Goal: Transaction & Acquisition: Purchase product/service

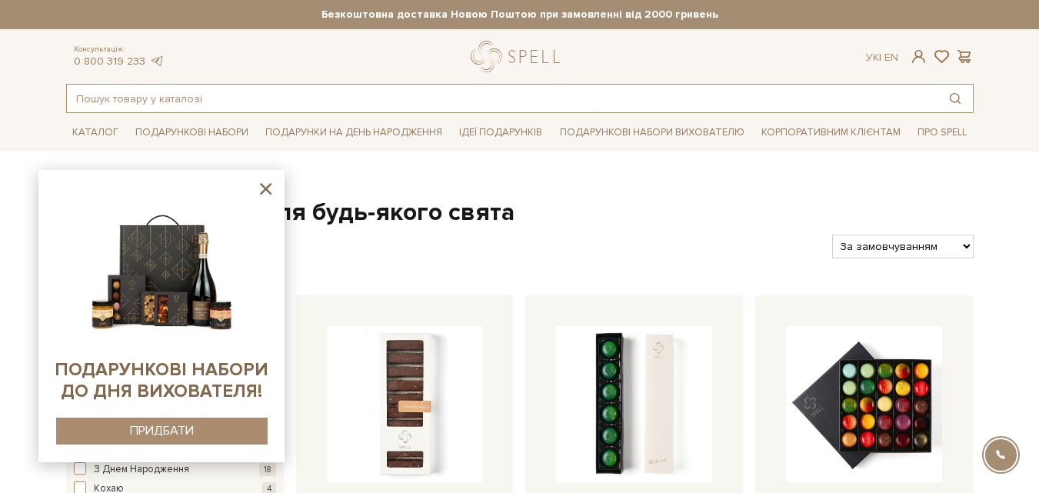
click at [199, 101] on input "text" at bounding box center [502, 99] width 870 height 28
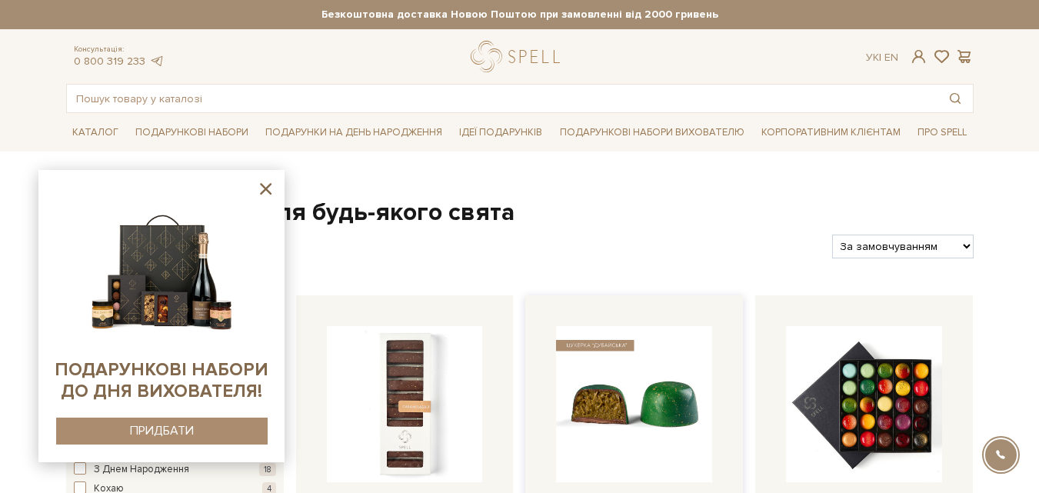
click at [635, 397] on img at bounding box center [634, 404] width 156 height 156
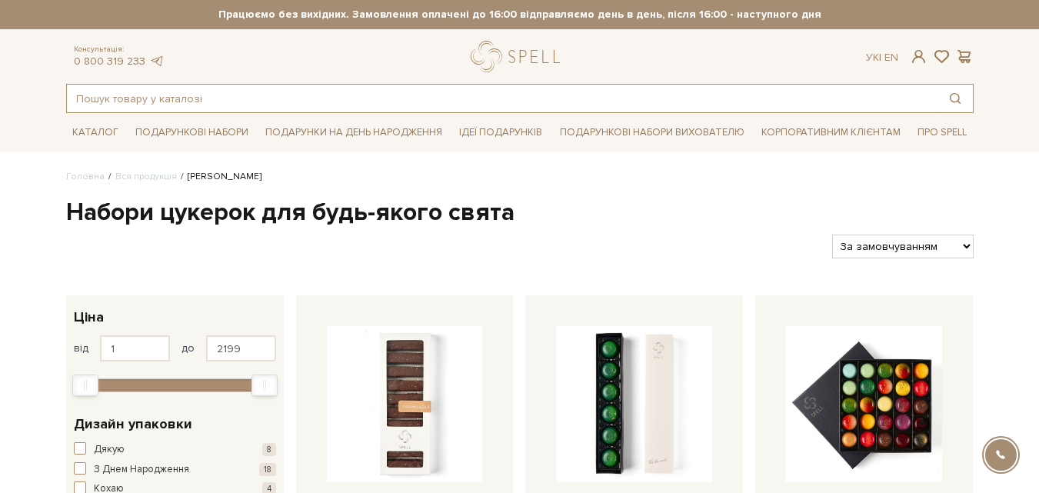
click at [193, 97] on input "text" at bounding box center [502, 99] width 870 height 28
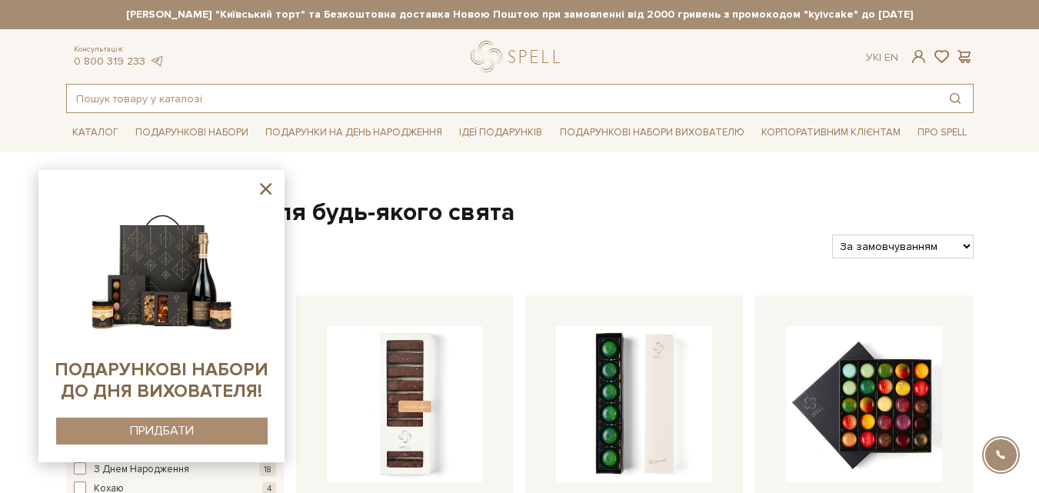
click at [171, 96] on input "text" at bounding box center [502, 99] width 870 height 28
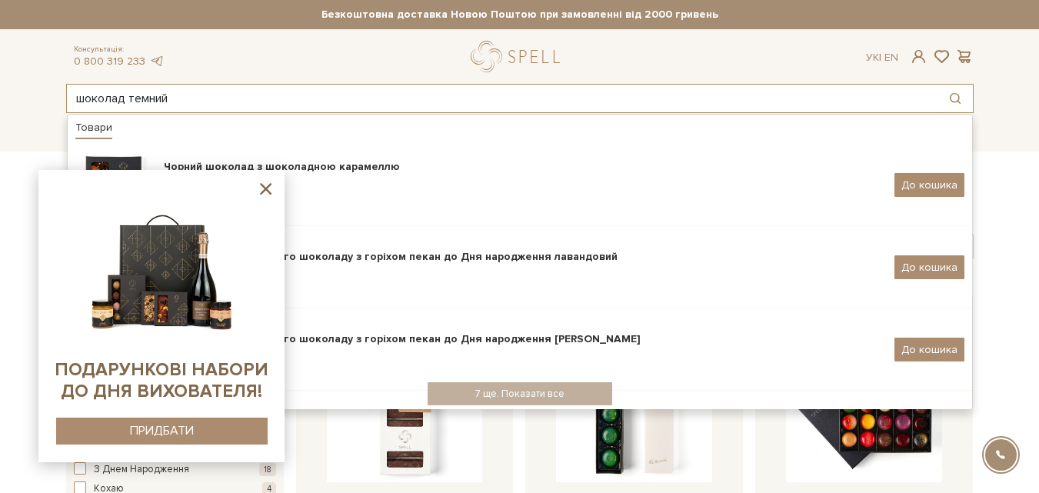
type input "шоколад темний"
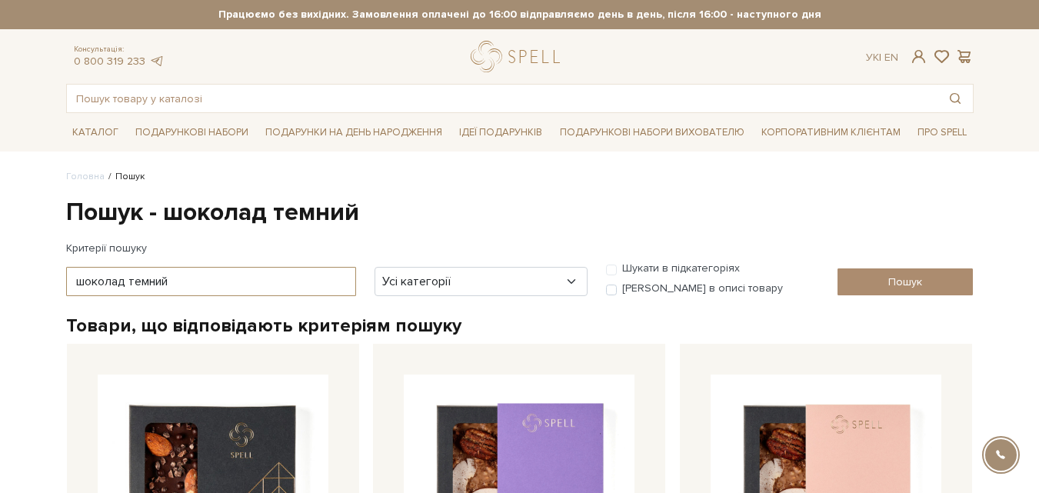
click at [179, 281] on input "шоколад темний" at bounding box center [211, 281] width 290 height 29
type input "шоколад чорний"
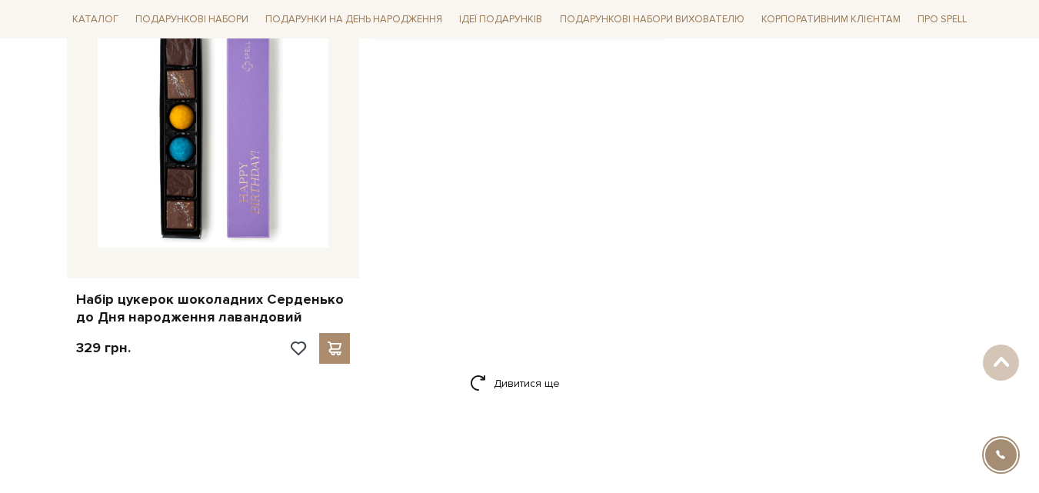
scroll to position [2537, 0]
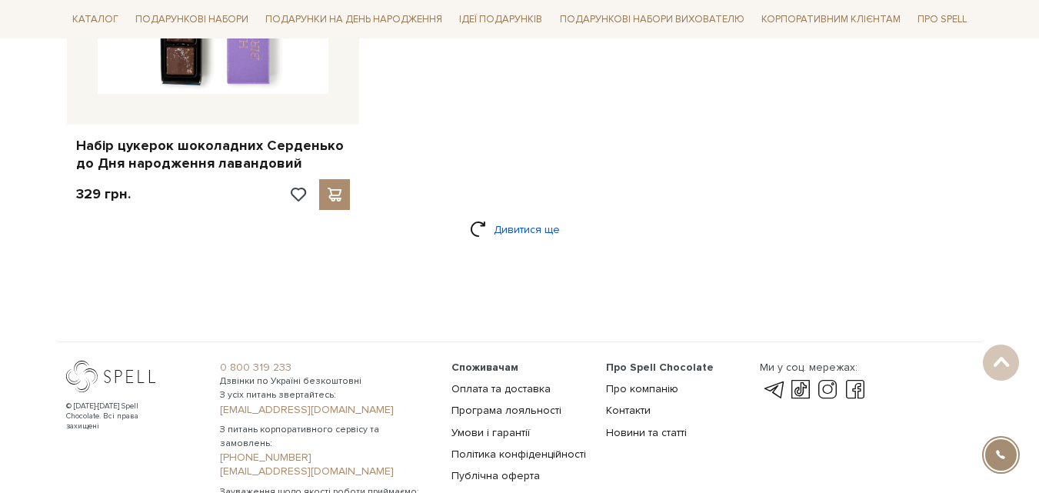
click at [495, 218] on link "Дивитися ще" at bounding box center [520, 229] width 100 height 27
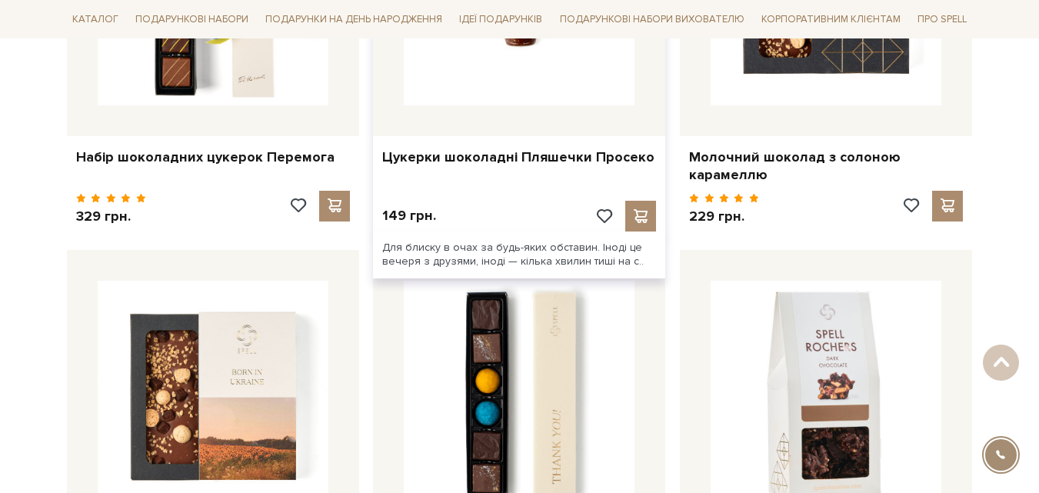
scroll to position [3152, 0]
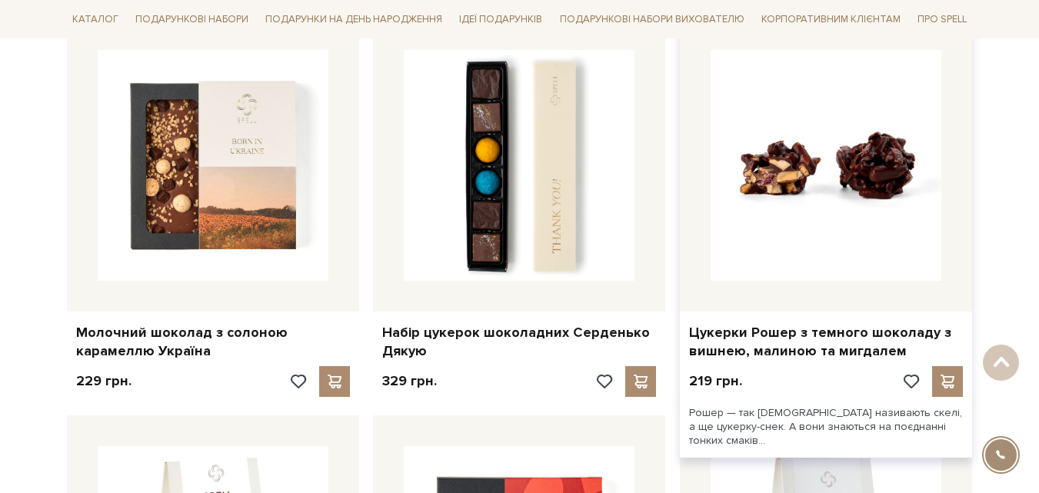
click at [779, 185] on img at bounding box center [825, 165] width 231 height 231
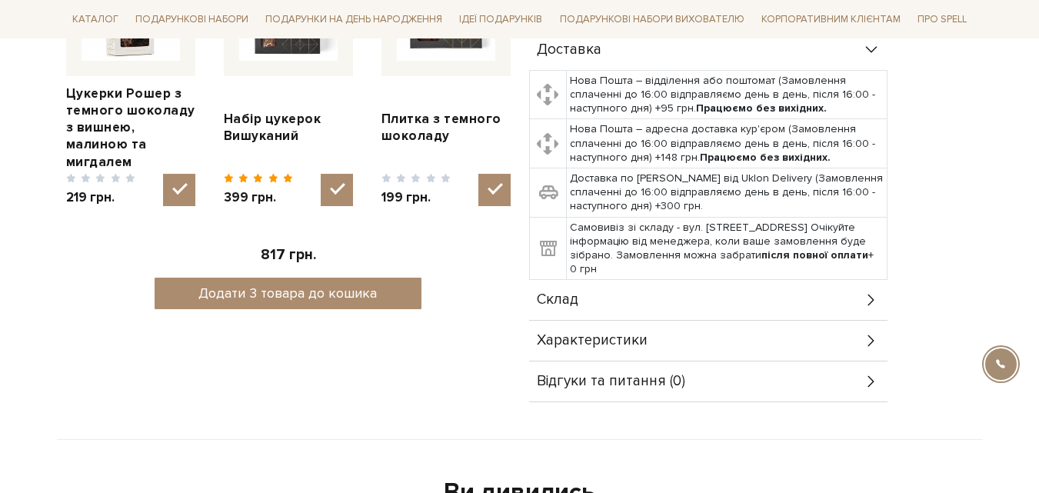
scroll to position [384, 0]
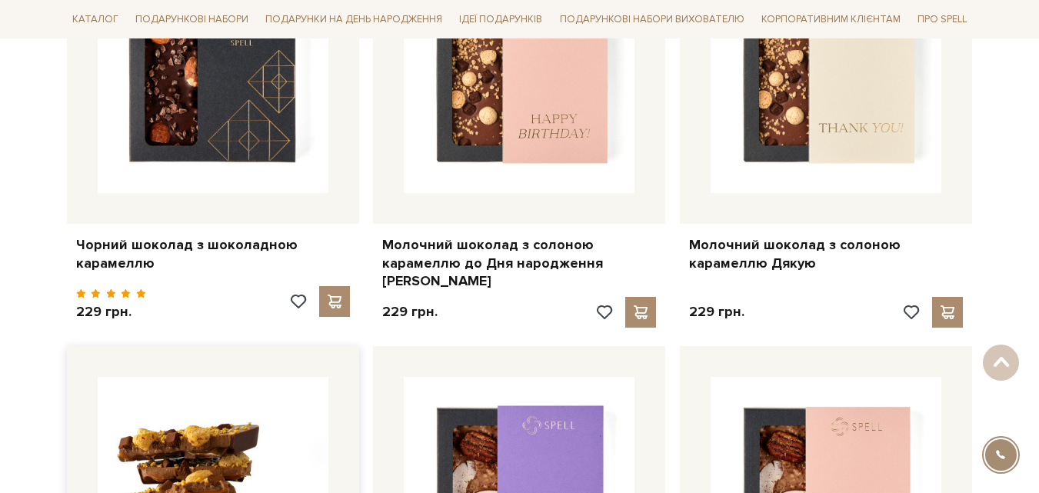
scroll to position [335, 0]
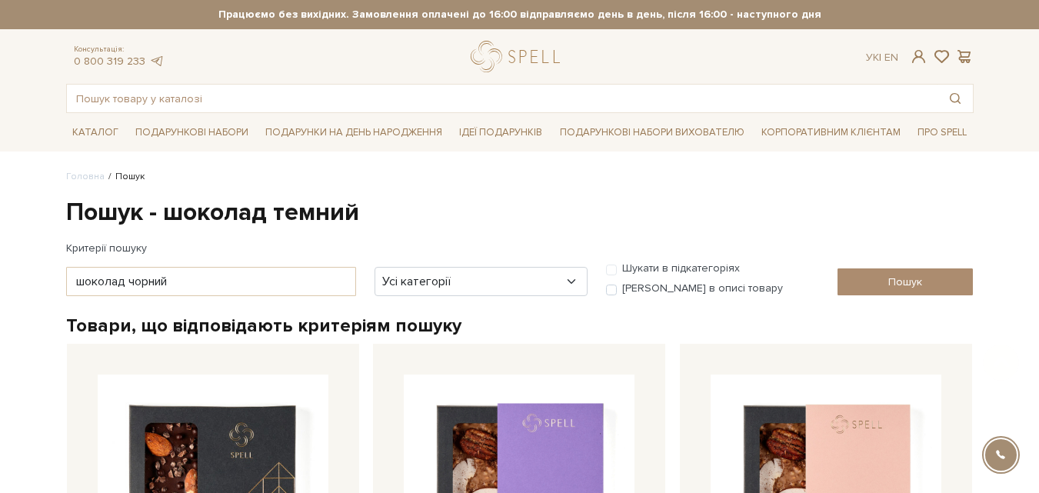
scroll to position [307, 0]
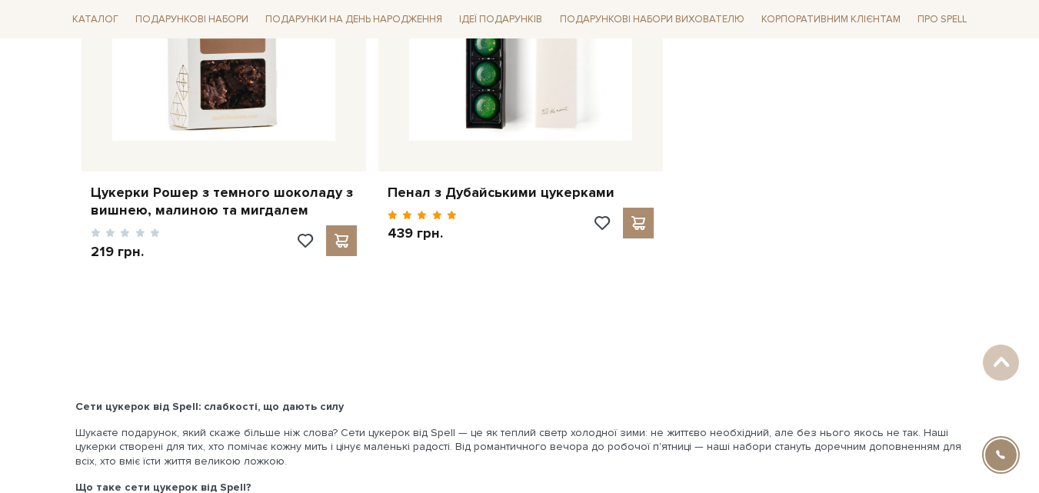
scroll to position [2767, 0]
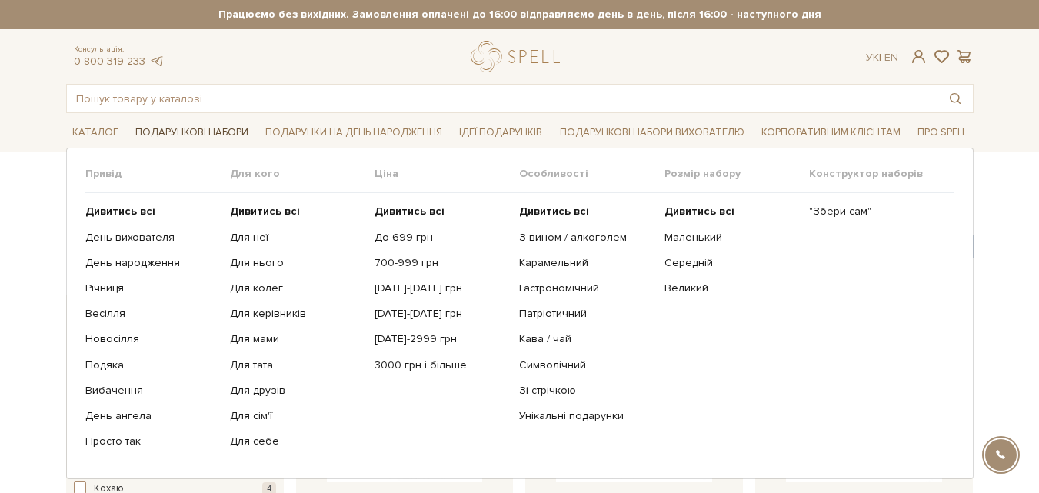
click at [191, 130] on link "Подарункові набори" at bounding box center [191, 133] width 125 height 24
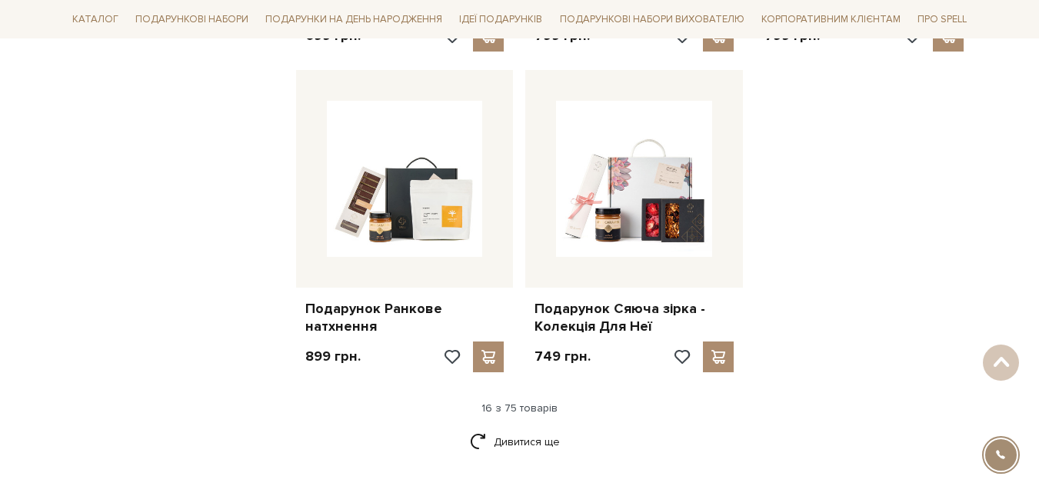
scroll to position [1922, 0]
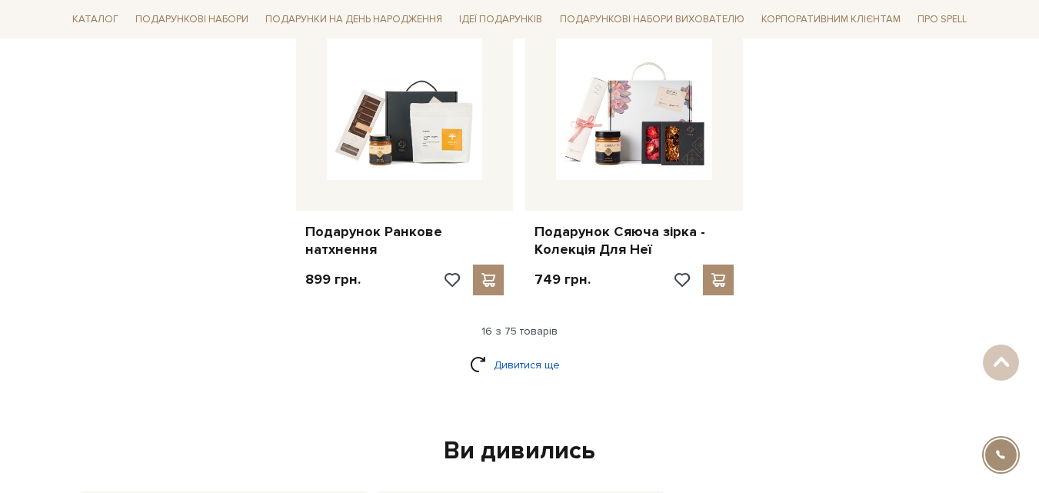
click at [495, 351] on link "Дивитися ще" at bounding box center [520, 364] width 100 height 27
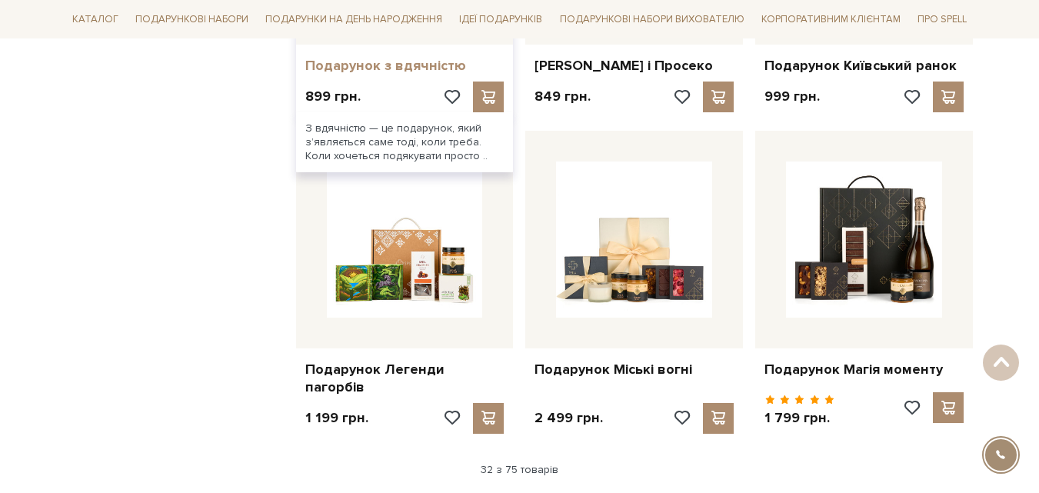
scroll to position [3459, 0]
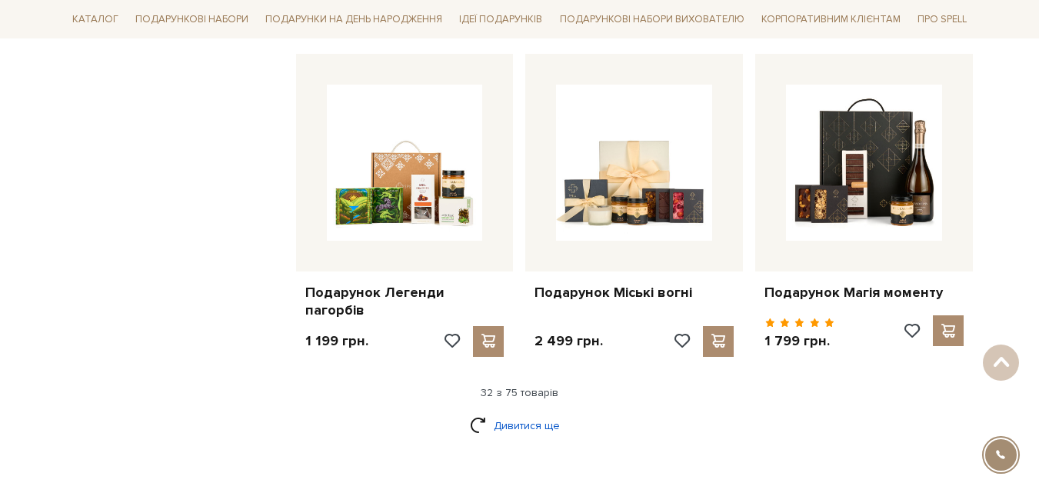
click at [487, 419] on link "Дивитися ще" at bounding box center [520, 425] width 100 height 27
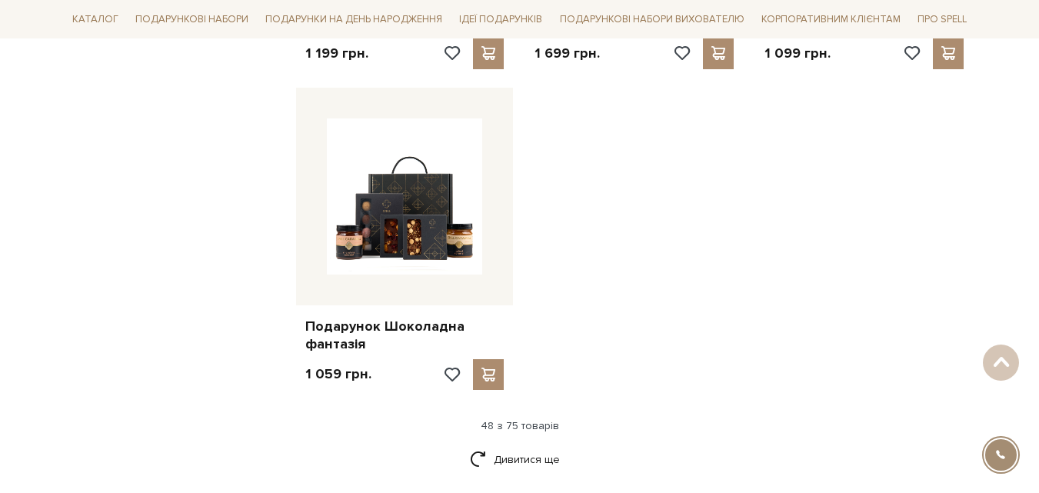
scroll to position [5458, 0]
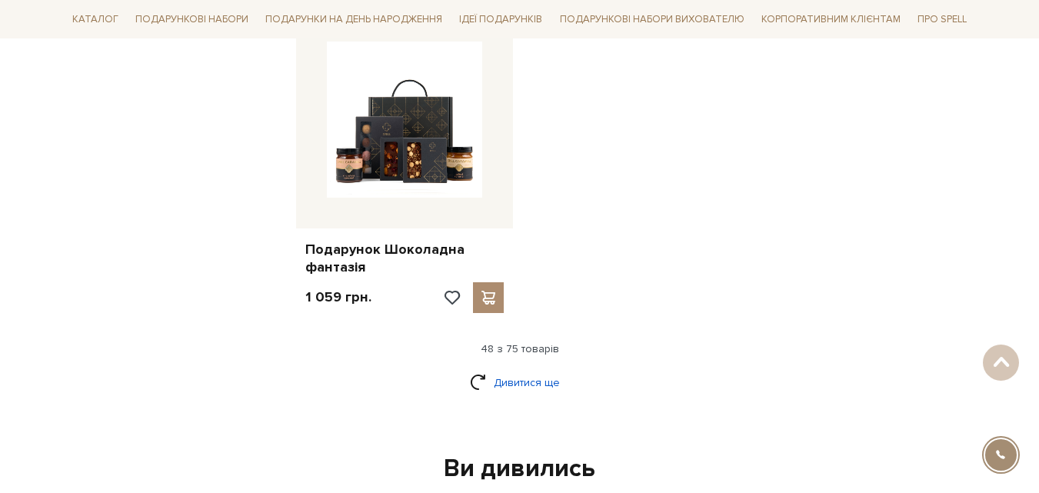
click at [501, 369] on link "Дивитися ще" at bounding box center [520, 382] width 100 height 27
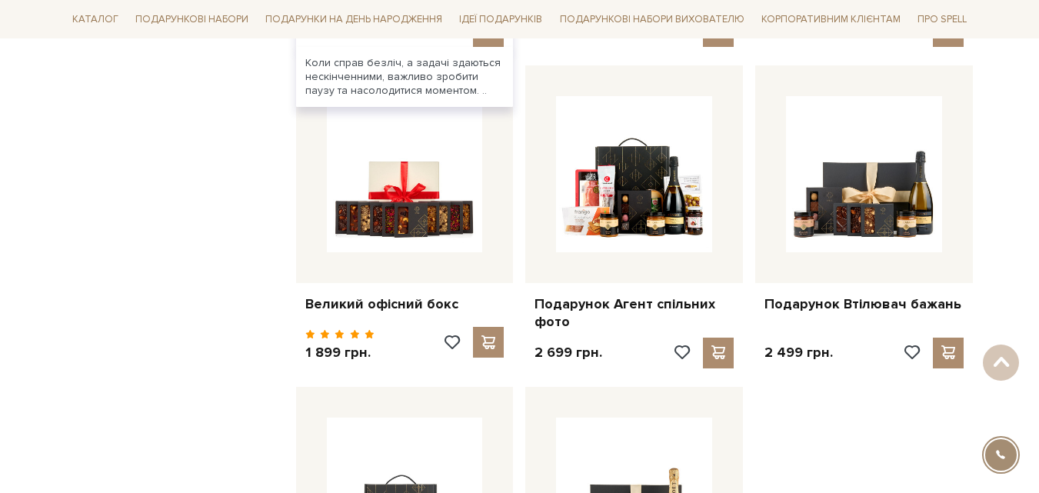
scroll to position [6995, 0]
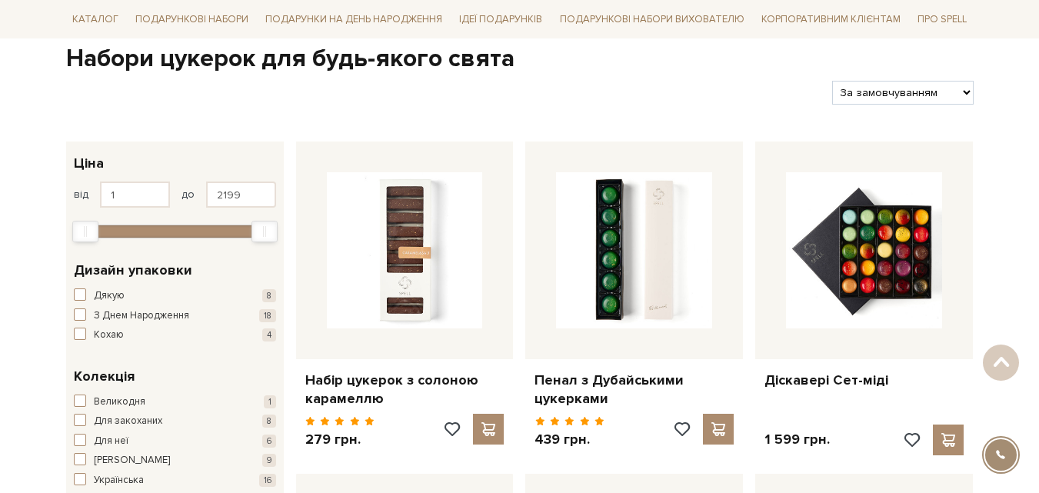
scroll to position [77, 0]
